Goal: Task Accomplishment & Management: Complete application form

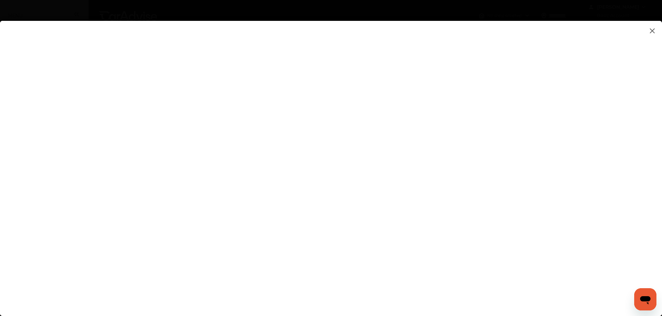
click at [492, 210] on flutter-view at bounding box center [331, 161] width 662 height 281
type input "**********"
click at [550, 251] on flutter-view at bounding box center [331, 161] width 662 height 281
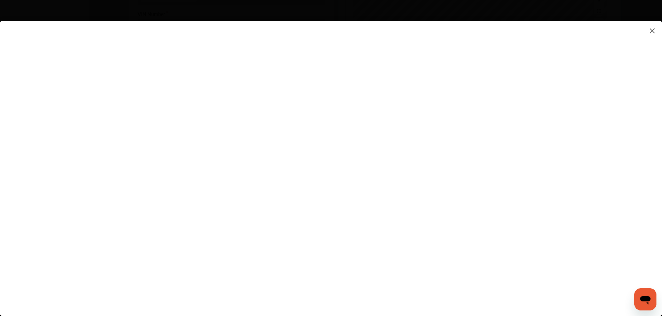
click at [439, 222] on flutter-view at bounding box center [331, 161] width 662 height 281
type textarea "**********"
click at [460, 253] on flutter-view "**********" at bounding box center [331, 161] width 662 height 281
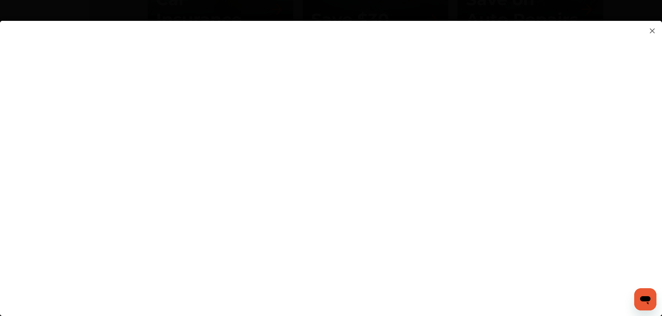
drag, startPoint x: 634, startPoint y: 183, endPoint x: 631, endPoint y: 98, distance: 84.9
click at [631, 98] on flutter-view at bounding box center [331, 161] width 662 height 281
click at [620, 123] on flutter-view at bounding box center [331, 161] width 662 height 281
drag, startPoint x: 361, startPoint y: 179, endPoint x: 359, endPoint y: 98, distance: 81.7
click at [359, 98] on flutter-view at bounding box center [331, 161] width 662 height 281
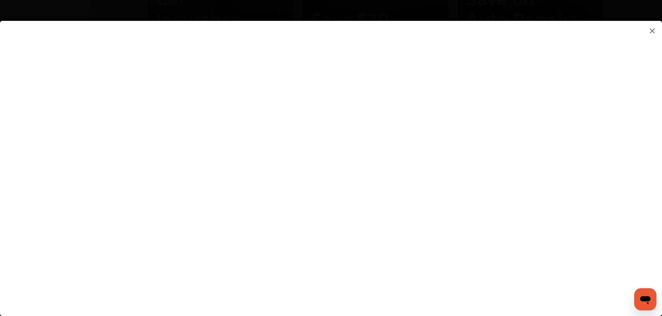
click at [551, 196] on flutter-view at bounding box center [331, 161] width 662 height 281
click at [550, 243] on flutter-view at bounding box center [331, 161] width 662 height 281
drag, startPoint x: 438, startPoint y: 265, endPoint x: 439, endPoint y: 269, distance: 4.4
click at [441, 267] on flutter-view at bounding box center [331, 161] width 662 height 281
click at [607, 269] on flutter-view at bounding box center [331, 161] width 662 height 281
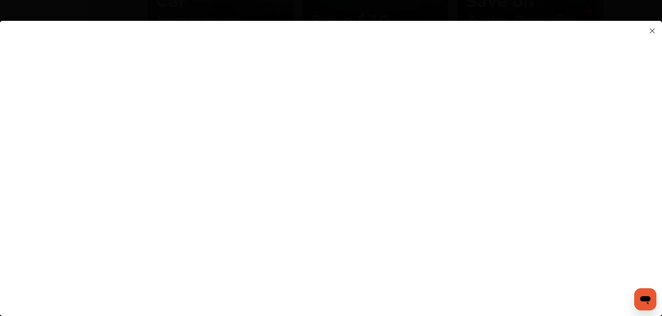
scroll to position [681, 0]
click at [551, 94] on flutter-view at bounding box center [331, 161] width 662 height 281
click at [550, 246] on flutter-view at bounding box center [331, 161] width 662 height 281
drag, startPoint x: 465, startPoint y: 273, endPoint x: 461, endPoint y: 270, distance: 4.9
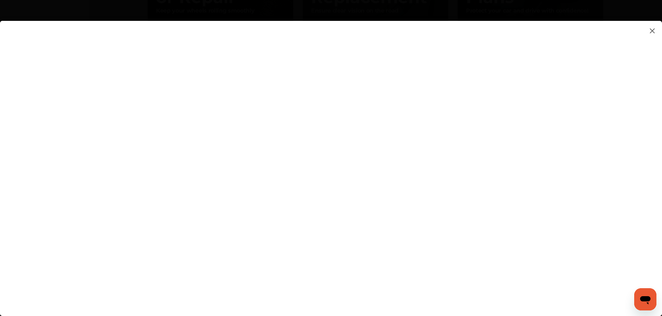
click at [461, 270] on flutter-view at bounding box center [331, 161] width 662 height 281
click at [398, 261] on flutter-view at bounding box center [331, 161] width 662 height 281
click at [416, 290] on flutter-view at bounding box center [331, 161] width 662 height 281
click at [316, 197] on flutter-view at bounding box center [331, 161] width 662 height 281
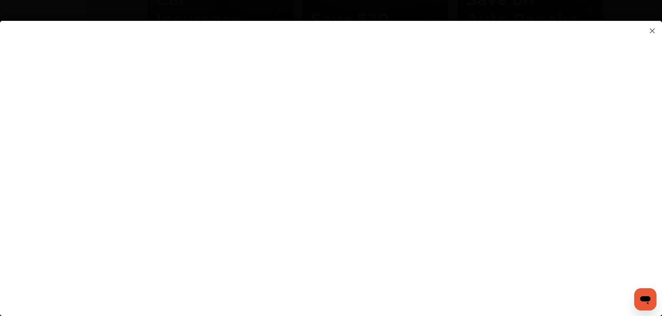
click at [612, 263] on flutter-view at bounding box center [331, 161] width 662 height 281
click at [306, 194] on flutter-view at bounding box center [331, 161] width 662 height 281
click at [591, 201] on flutter-view at bounding box center [331, 161] width 662 height 281
